Goal: Task Accomplishment & Management: Manage account settings

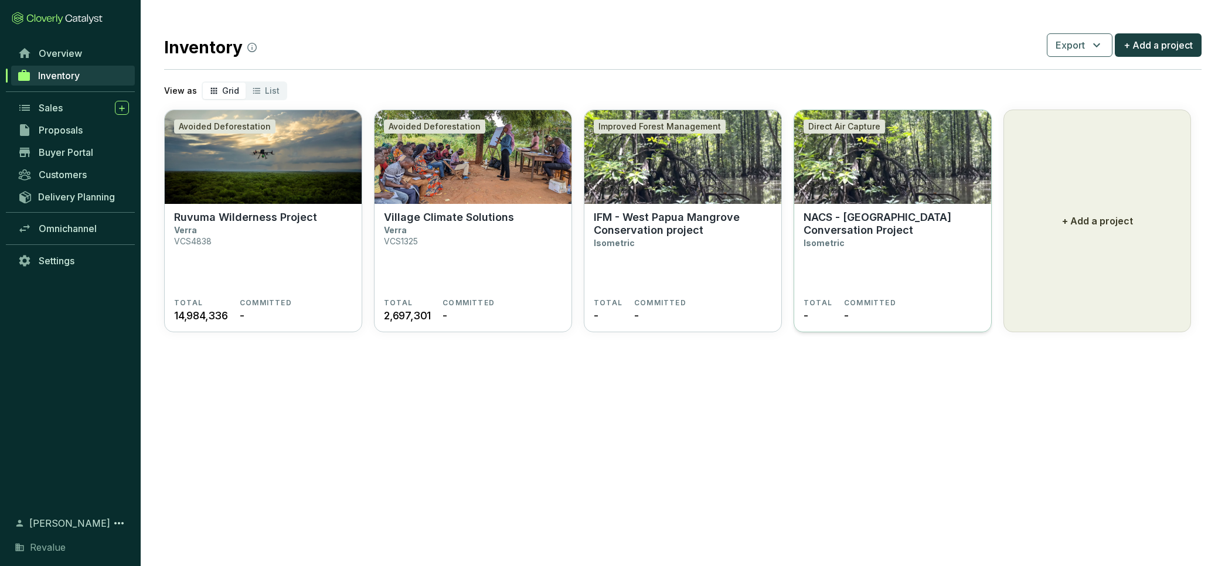
click at [907, 216] on p "NACS - West Papua Mangrove Conversation Project" at bounding box center [893, 224] width 178 height 26
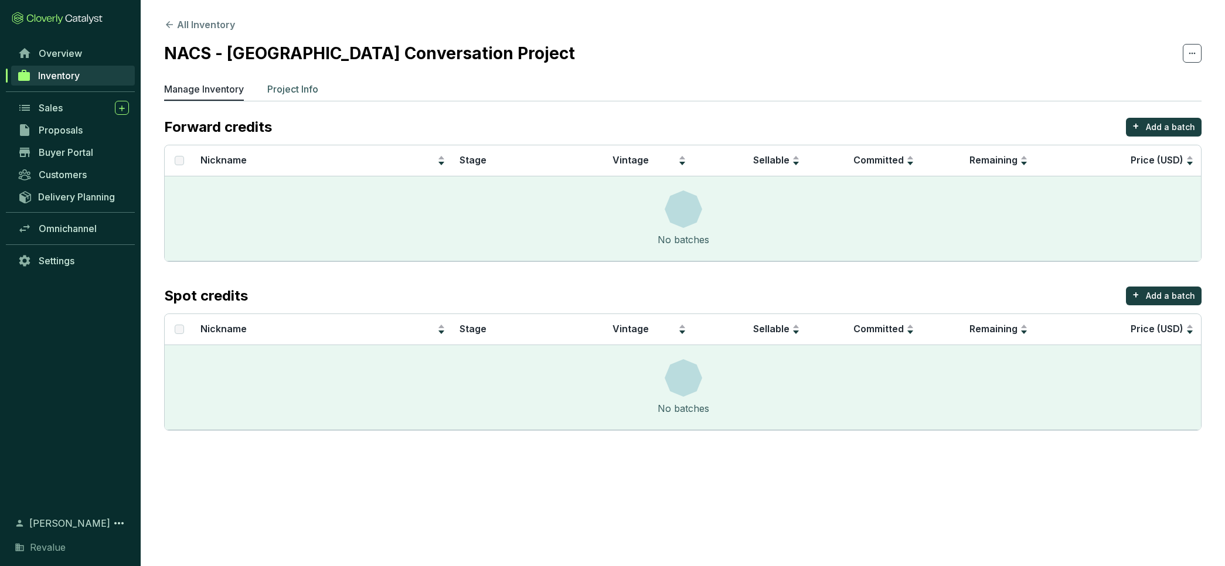
click at [299, 91] on p "Project Info" at bounding box center [292, 89] width 51 height 14
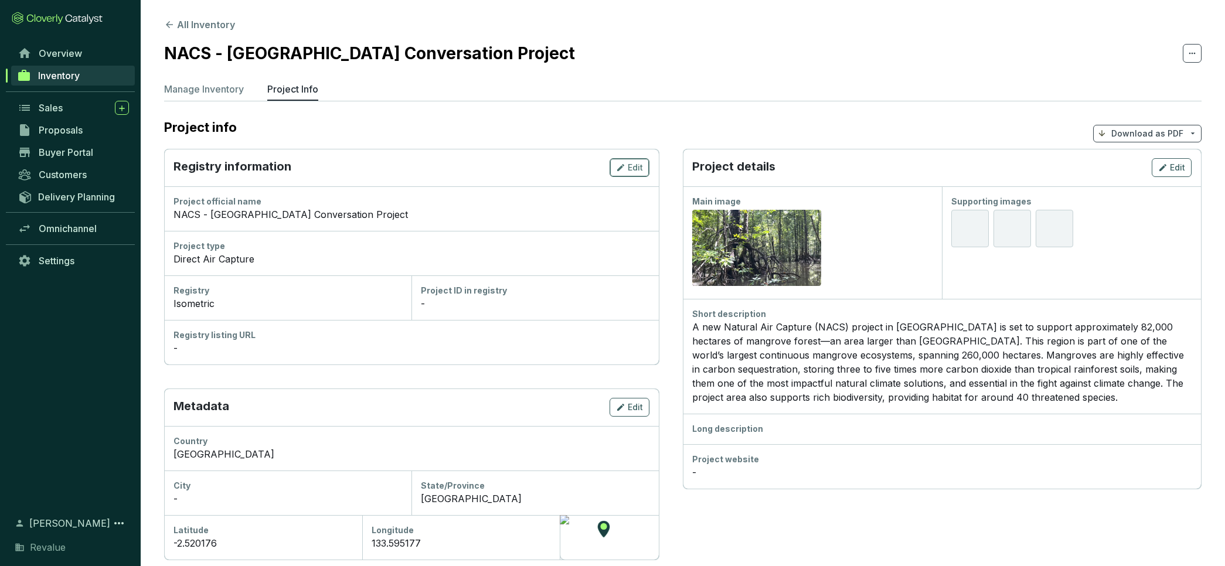
click at [634, 168] on span "Edit" at bounding box center [635, 168] width 15 height 12
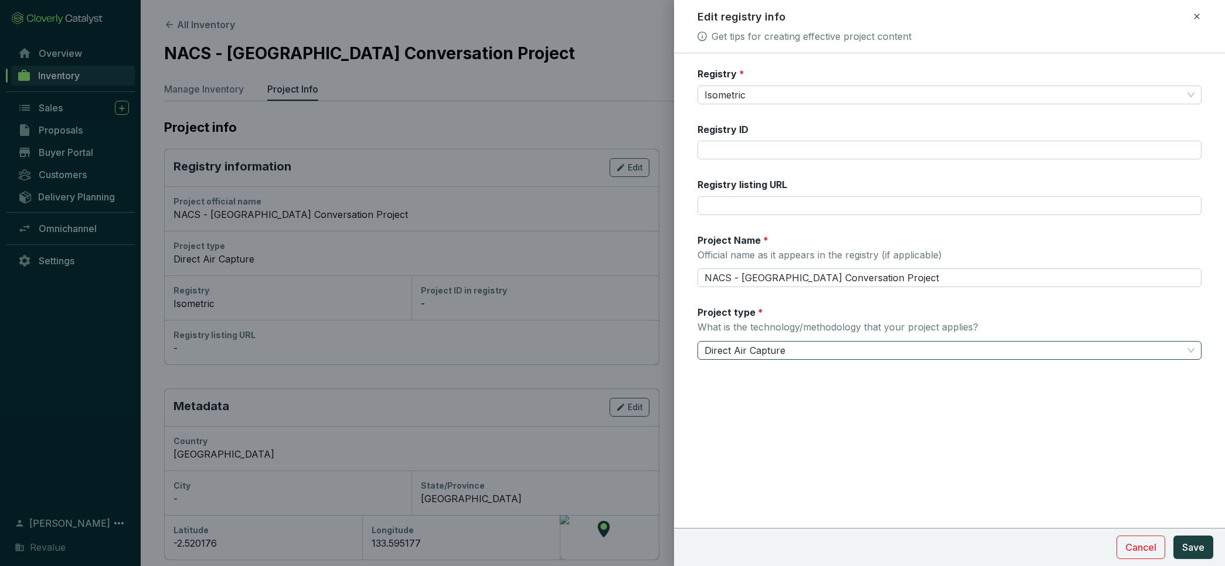
click at [787, 348] on span "Direct Air Capture" at bounding box center [950, 351] width 491 height 18
click at [803, 354] on span "Direct Air Capture" at bounding box center [950, 351] width 491 height 18
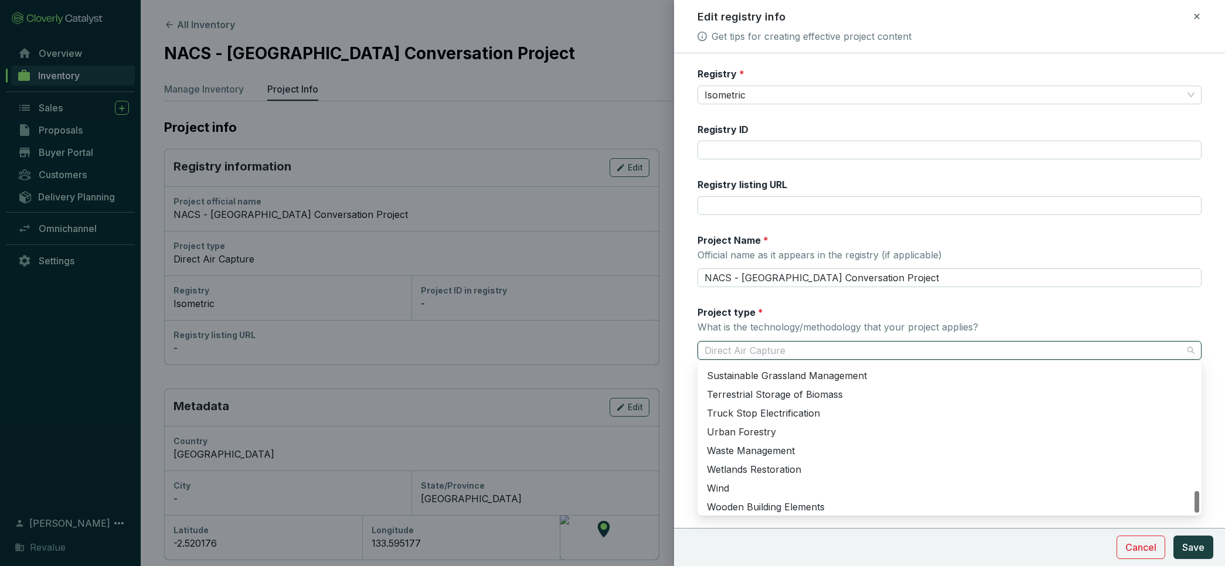
scroll to position [863, 0]
